Goal: Transaction & Acquisition: Book appointment/travel/reservation

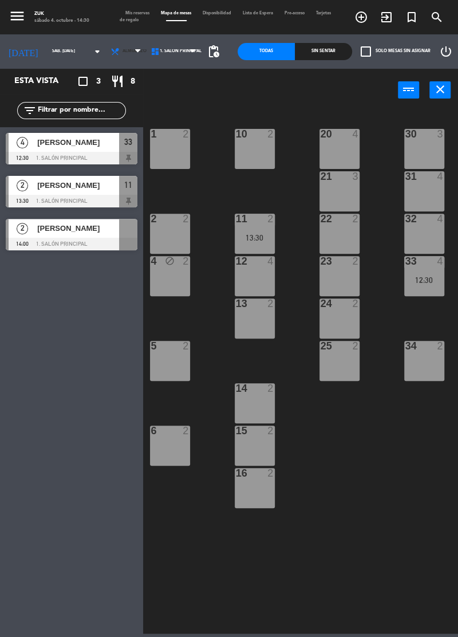
click at [125, 55] on span "Almuerzo" at bounding box center [127, 51] width 40 height 25
click at [110, 94] on ng-component "menu [PERSON_NAME] sábado 4. octubre - 14:30 Mis reservas Mapa de mesas Disponi…" at bounding box center [229, 317] width 458 height 634
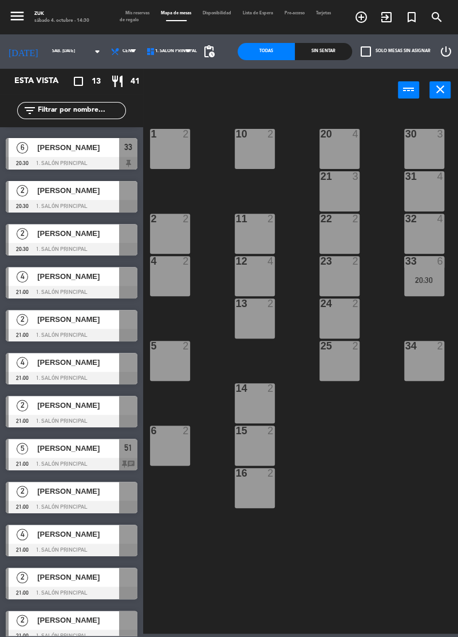
scroll to position [49, 0]
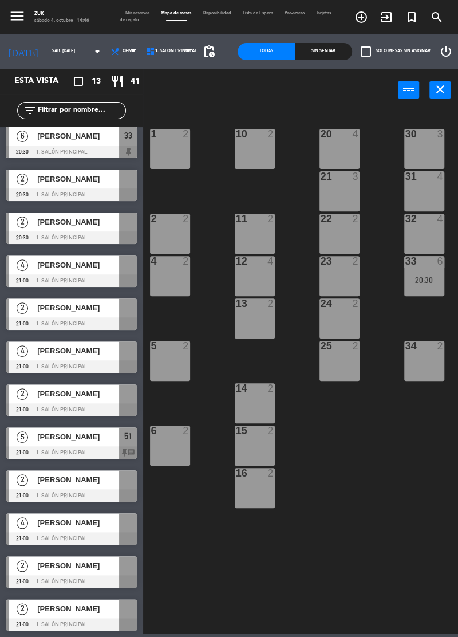
click at [357, 21] on icon "add_circle_outline" at bounding box center [362, 17] width 14 height 14
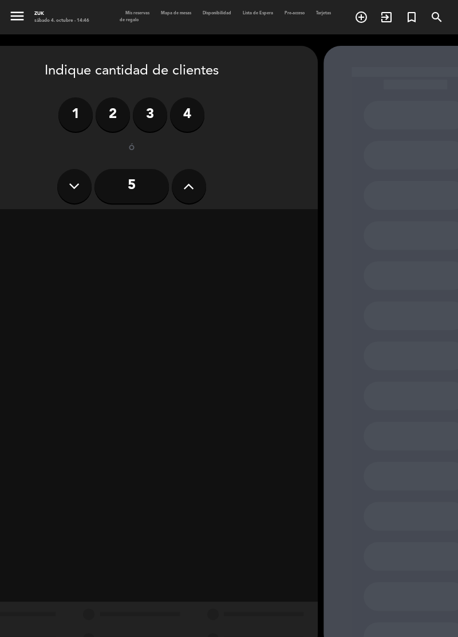
click at [110, 112] on label "2" at bounding box center [113, 114] width 34 height 34
click at [234, 233] on div "Cena" at bounding box center [221, 225] width 176 height 23
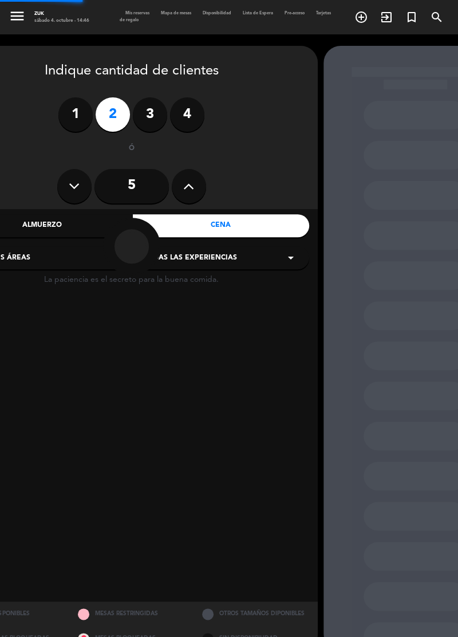
click at [226, 249] on div "Todas las experiencias arrow_drop_down" at bounding box center [220, 257] width 177 height 23
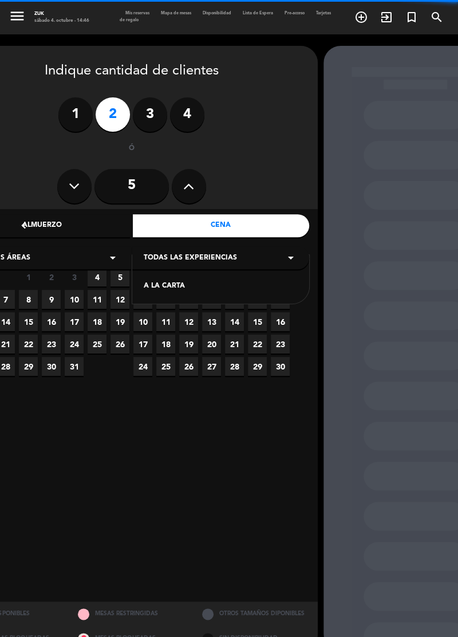
click at [218, 286] on div "A LA CARTA" at bounding box center [221, 286] width 154 height 11
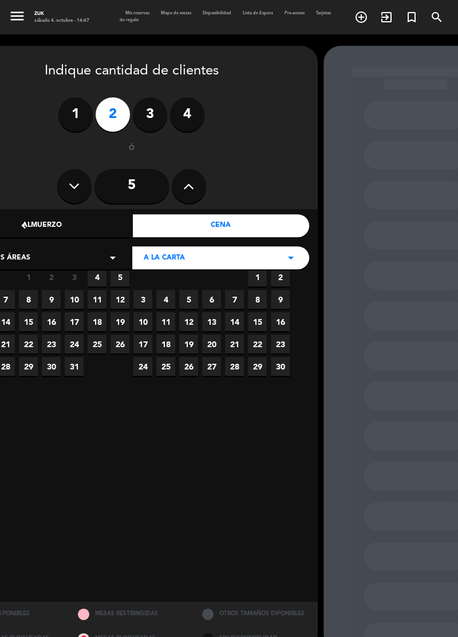
click at [97, 281] on span "4" at bounding box center [97, 277] width 19 height 19
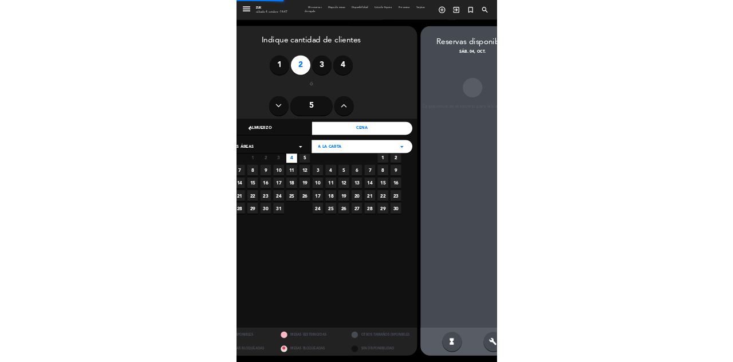
scroll to position [0, 49]
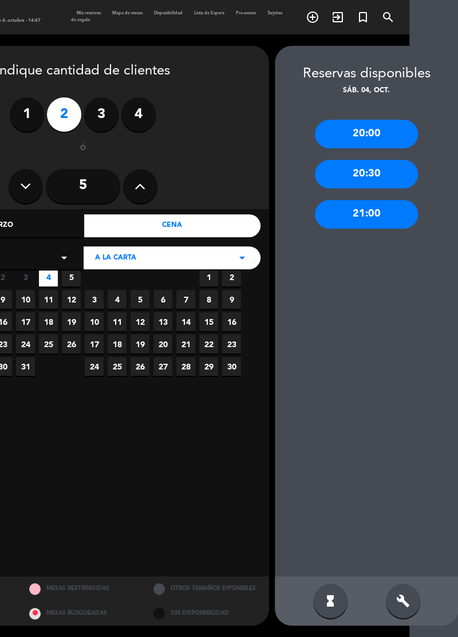
click at [382, 200] on div "21:00" at bounding box center [366, 214] width 103 height 29
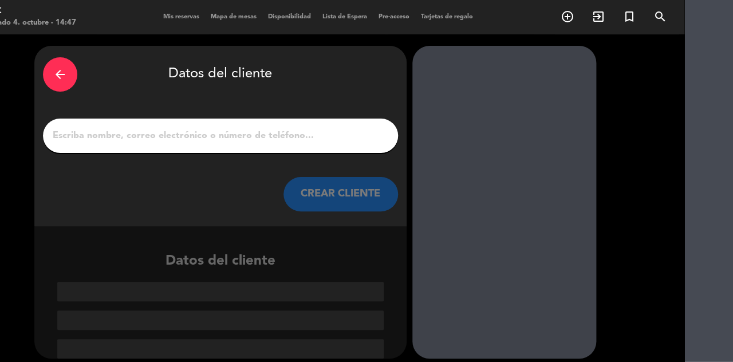
click at [92, 119] on div at bounding box center [220, 136] width 355 height 34
click at [85, 128] on input "1" at bounding box center [221, 136] width 338 height 16
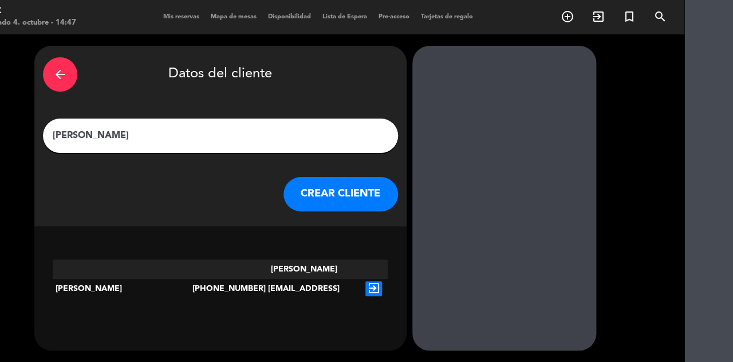
type input "[PERSON_NAME]"
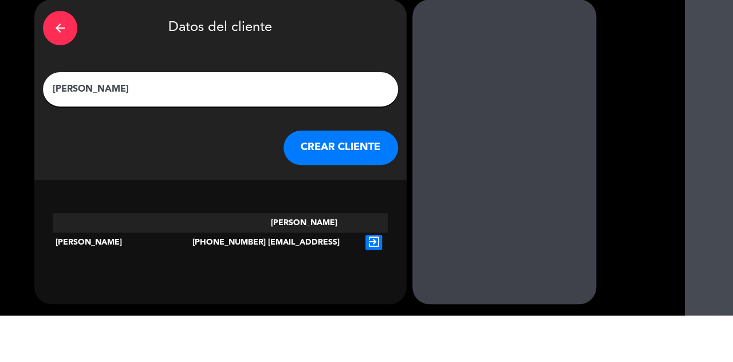
click at [352, 177] on button "CREAR CLIENTE" at bounding box center [341, 194] width 115 height 34
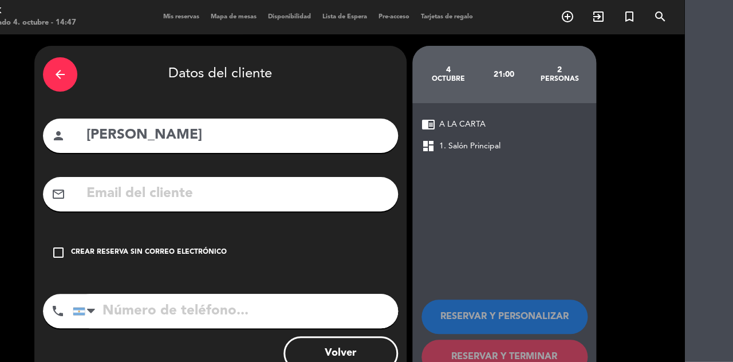
click at [53, 246] on icon "check_box_outline_blank" at bounding box center [59, 253] width 14 height 14
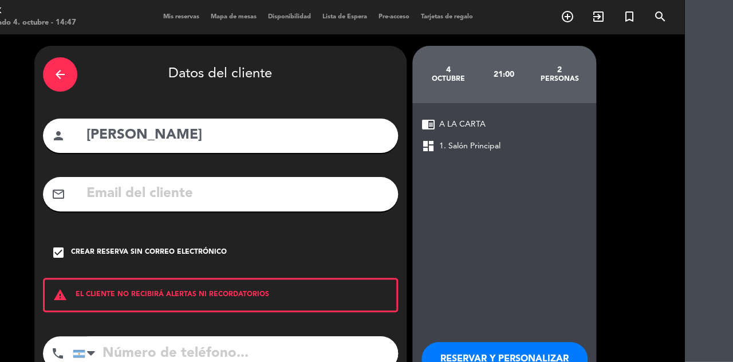
click at [154, 336] on input "tel" at bounding box center [235, 353] width 325 height 34
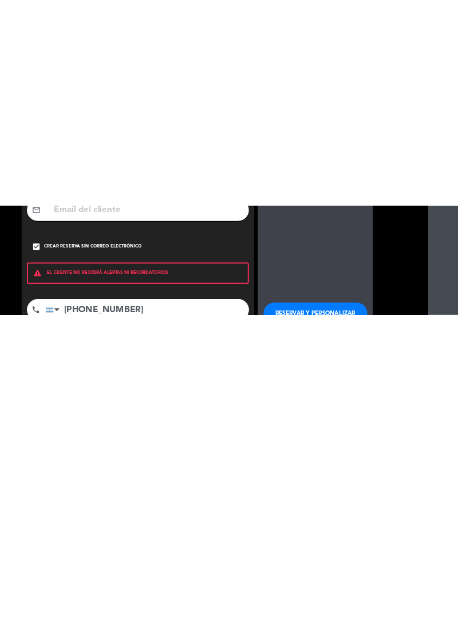
scroll to position [25, 49]
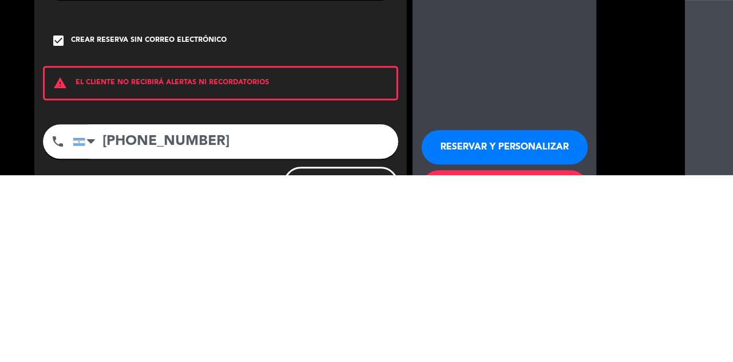
type input "[PHONE_NUMBER]"
